Goal: Information Seeking & Learning: Learn about a topic

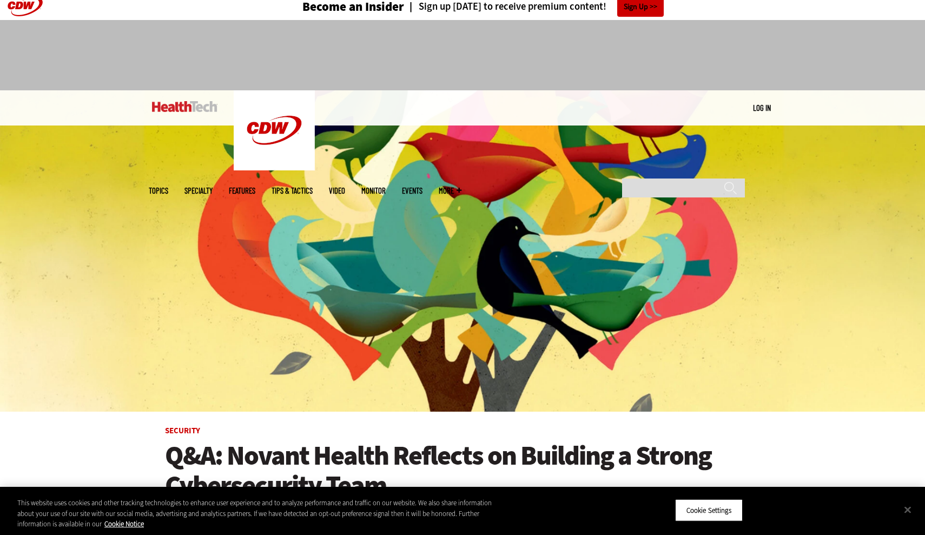
scroll to position [131, 0]
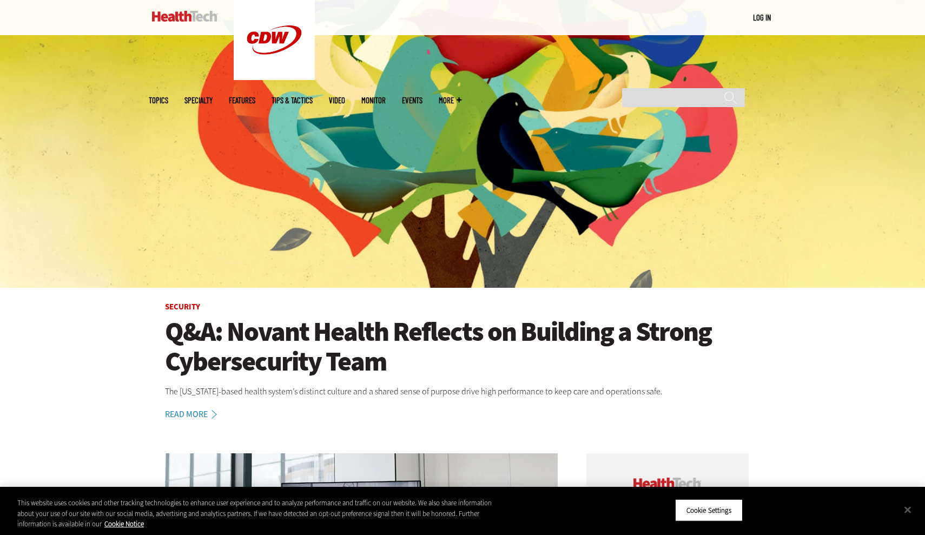
click at [346, 347] on h1 "Q&A: Novant Health Reflects on Building a Strong Cybersecurity Team" at bounding box center [462, 346] width 595 height 59
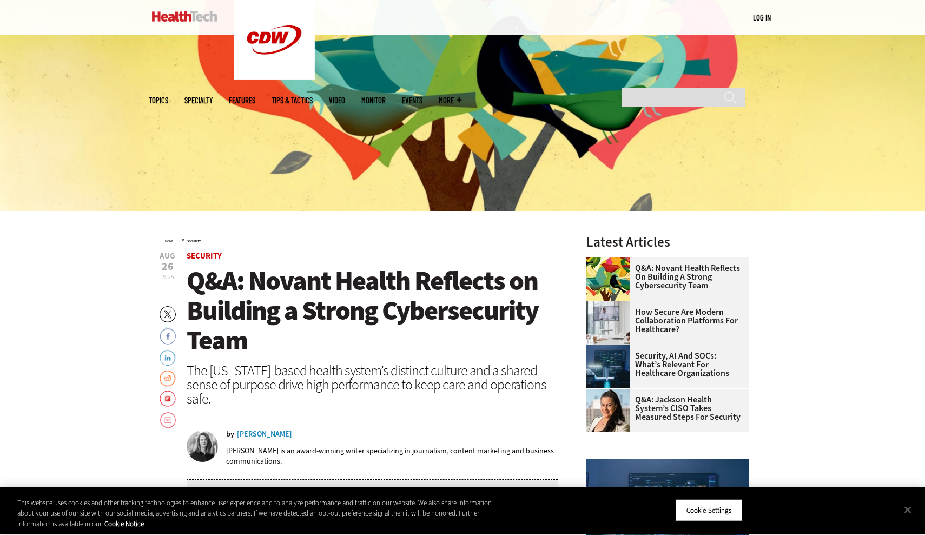
scroll to position [211, 0]
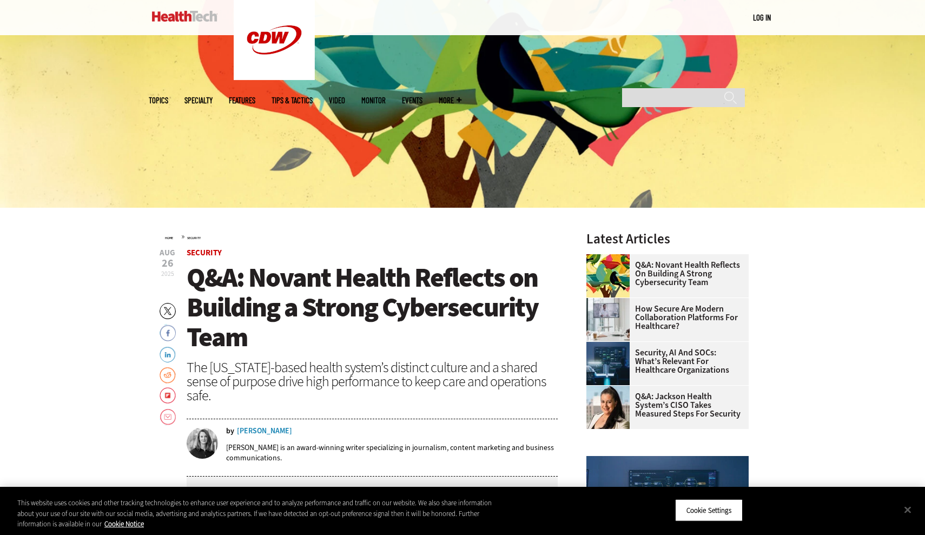
click at [260, 431] on div "[PERSON_NAME]" at bounding box center [264, 431] width 55 height 8
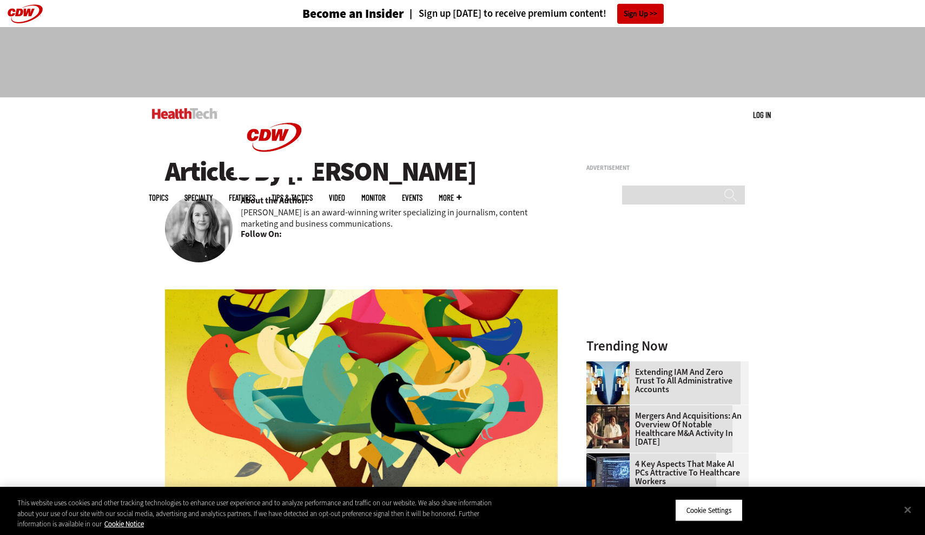
drag, startPoint x: 289, startPoint y: 174, endPoint x: 492, endPoint y: 172, distance: 202.8
click at [492, 172] on h1 "Articles By [PERSON_NAME]" at bounding box center [361, 172] width 393 height 30
copy h1 "Amy Burroughs"
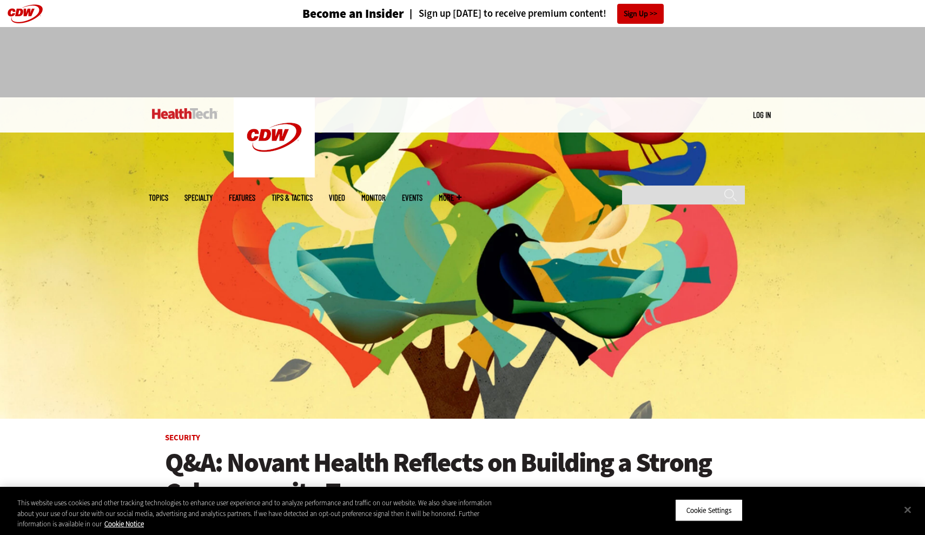
click at [255, 194] on link "Features" at bounding box center [242, 198] width 26 height 8
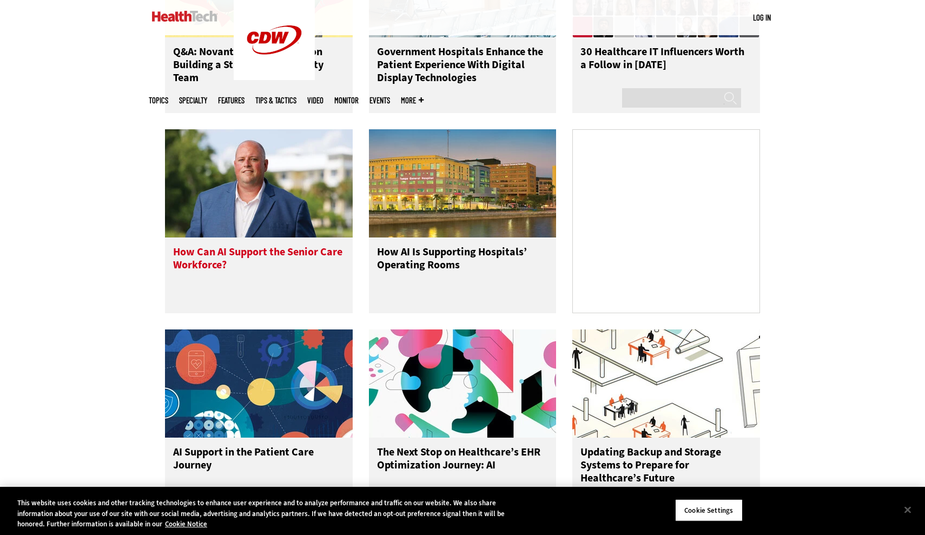
scroll to position [668, 0]
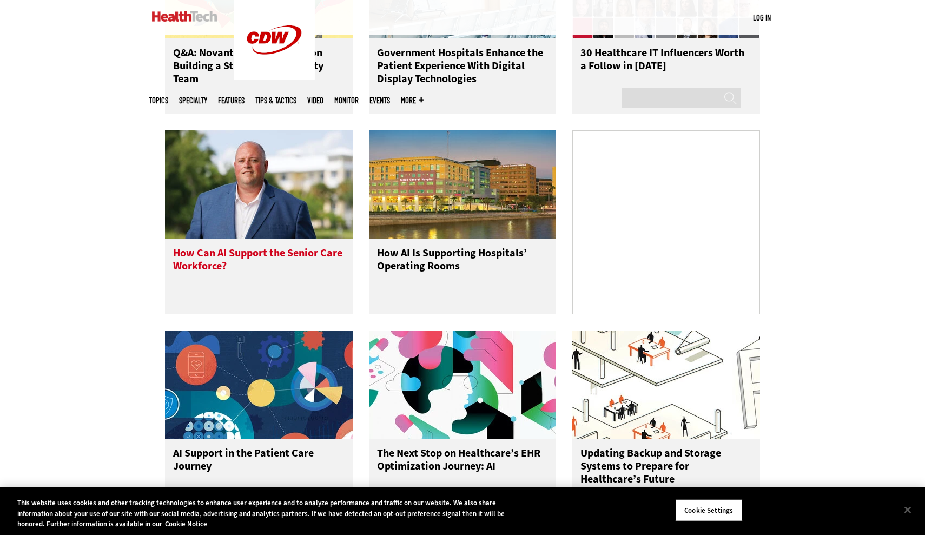
click at [294, 282] on h3 "How Can AI Support the Senior Care Workforce?" at bounding box center [258, 268] width 171 height 43
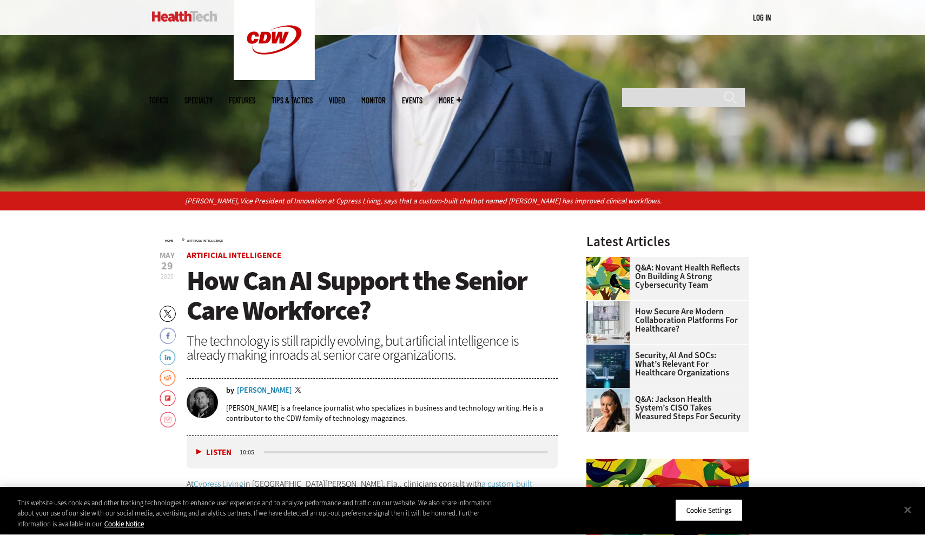
scroll to position [251, 0]
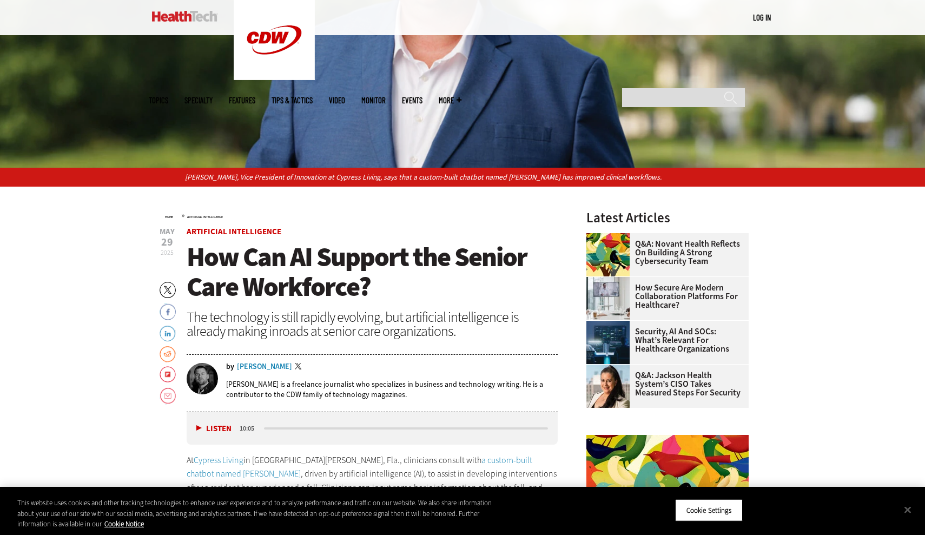
click at [258, 368] on div "Calvin Hennick" at bounding box center [264, 367] width 55 height 8
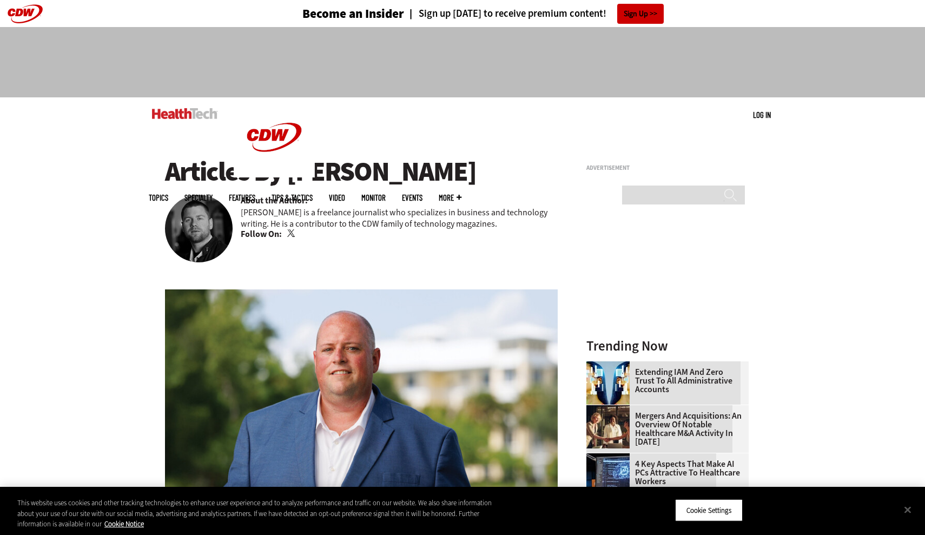
drag, startPoint x: 291, startPoint y: 175, endPoint x: 452, endPoint y: 174, distance: 161.2
click at [452, 174] on h1 "Articles By Calvin Hennick" at bounding box center [361, 172] width 393 height 30
copy h1 "Calvin Hennick"
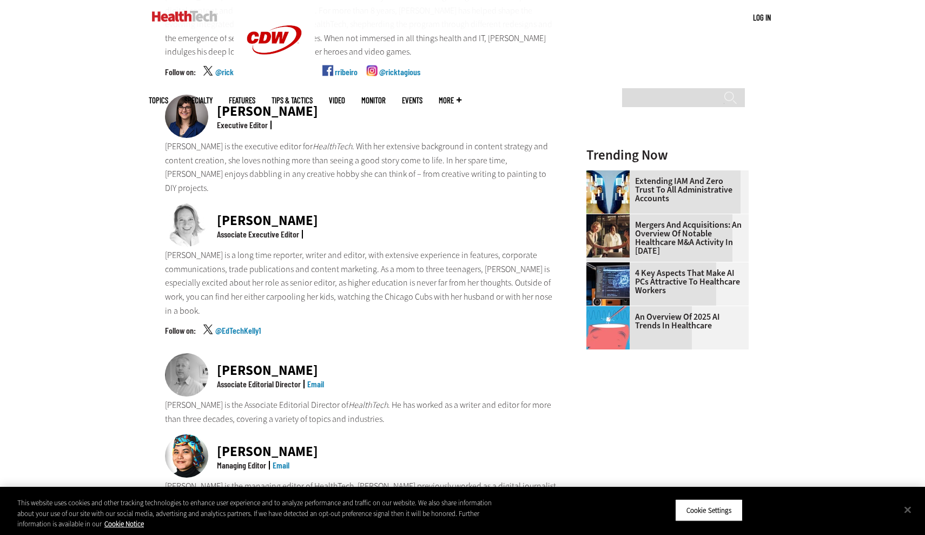
scroll to position [470, 0]
